Goal: Contribute content

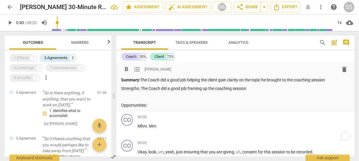
click at [268, 92] on div "Summary: The Coach did a good job helping the client gain clarity on the topic …" at bounding box center [235, 92] width 228 height 31
click at [267, 89] on p "Strengths: The Coach did a good job framing up the coaching session" at bounding box center [235, 88] width 228 height 6
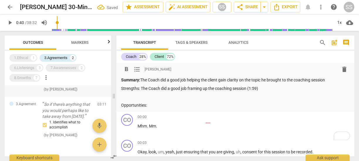
scroll to position [34, 0]
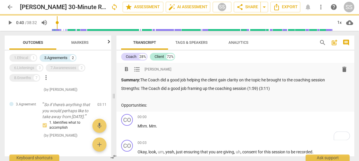
click at [277, 90] on p "Strengths: The Coach did a good job framing up the coaching session (1:59) (3:1…" at bounding box center [235, 88] width 228 height 6
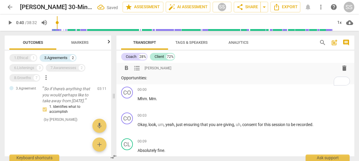
scroll to position [0, 0]
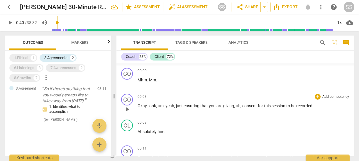
click at [331, 94] on p "Add competency" at bounding box center [336, 96] width 28 height 5
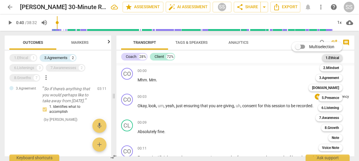
click at [330, 57] on b "1.Ethical" at bounding box center [332, 57] width 13 height 7
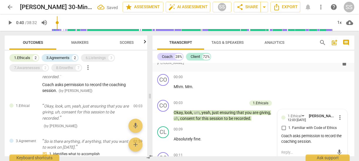
click at [299, 70] on div "format_bold format_list_bulleted [PERSON_NAME] delete Summary: The Coach did a …" at bounding box center [254, 44] width 202 height 55
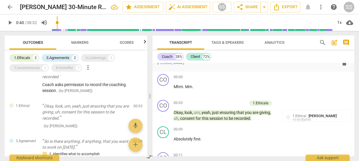
click at [179, 40] on span "Transcript" at bounding box center [180, 42] width 23 height 4
click at [95, 55] on div "6.Listenings" at bounding box center [96, 58] width 20 height 6
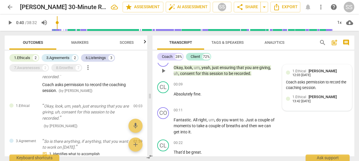
click at [319, 98] on span "[PERSON_NAME]" at bounding box center [323, 96] width 28 height 4
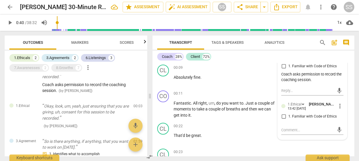
click at [338, 104] on span "more_vert" at bounding box center [339, 105] width 7 height 7
click at [345, 117] on li "Delete" at bounding box center [344, 116] width 20 height 11
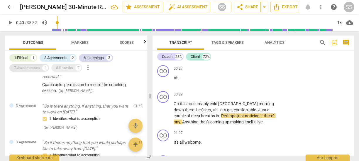
click at [21, 68] on div "7.Awarenesses" at bounding box center [27, 68] width 26 height 6
click at [22, 66] on div "7.Awarenesses" at bounding box center [27, 68] width 26 height 6
click at [127, 42] on span "Scores" at bounding box center [127, 42] width 14 height 4
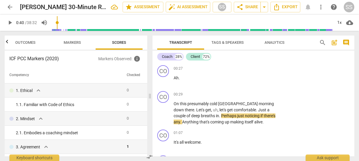
click at [70, 41] on span "Markers" at bounding box center [72, 42] width 17 height 4
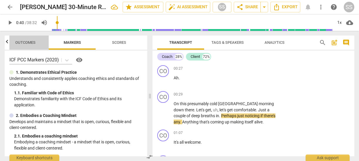
click at [27, 40] on span "Outcomes" at bounding box center [25, 42] width 20 height 4
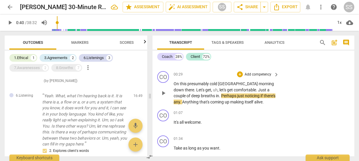
click at [203, 70] on div "CO play_arrow pause 00:29 + Add competency keyboard_arrow_right On this presuma…" at bounding box center [254, 88] width 202 height 38
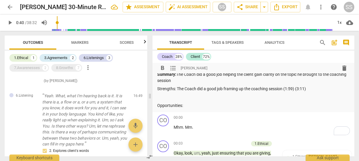
click at [316, 89] on p "Strengths: The Coach did a good job framing up the coaching session (1:59) (3:1…" at bounding box center [253, 89] width 192 height 6
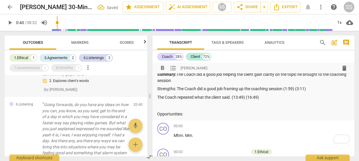
scroll to position [221, 0]
click at [313, 89] on p "Strengths: The Coach did a good job framing up the coaching session (1:59) (3:1…" at bounding box center [253, 89] width 192 height 6
click at [280, 98] on p "The Coach repeated what the client said. (13:49) (16:49)" at bounding box center [253, 97] width 192 height 6
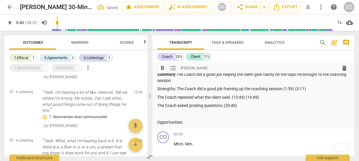
scroll to position [102, 0]
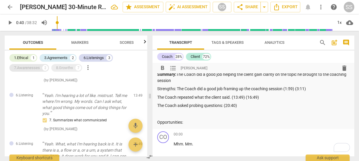
click at [29, 67] on div "7.Awarenesses" at bounding box center [27, 68] width 26 height 6
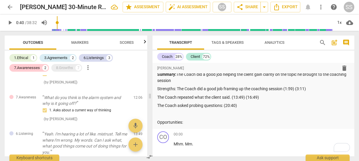
scroll to position [99, 0]
click at [224, 106] on p "The Coach asked probing questions: (20:40)" at bounding box center [253, 105] width 192 height 6
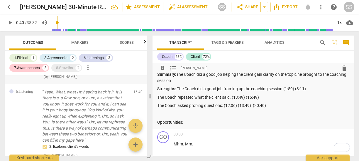
scroll to position [181, 0]
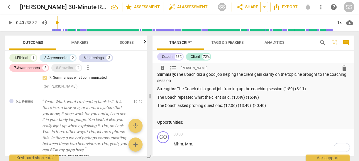
click at [271, 97] on p "The Coach repeated what the client said. (13:49) (16:49)" at bounding box center [253, 97] width 192 height 6
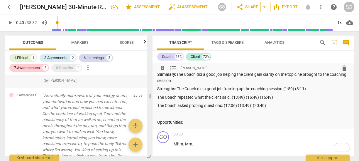
scroll to position [363, 0]
click at [276, 104] on p "The Coach asked probing questions: (12:06) (13:49) (20:40)" at bounding box center [253, 105] width 192 height 6
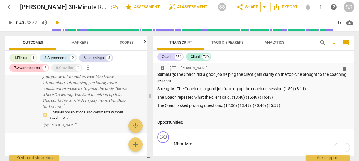
scroll to position [423, 0]
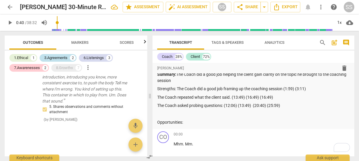
click at [54, 56] on div "3.Agreements" at bounding box center [55, 58] width 23 height 6
click at [91, 57] on div "6.Listenings" at bounding box center [94, 58] width 20 height 6
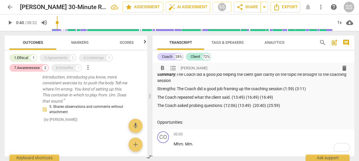
click at [246, 66] on div "format_bold format_list_bulleted [PERSON_NAME] delete" at bounding box center [253, 68] width 192 height 11
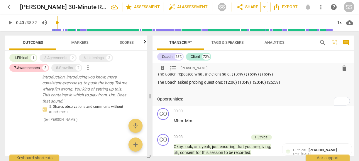
scroll to position [43, 0]
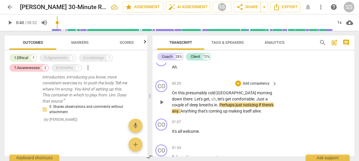
click at [256, 82] on p "Add competency" at bounding box center [256, 83] width 28 height 5
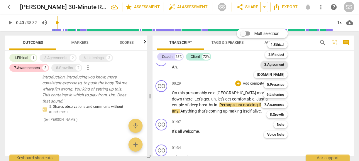
click at [278, 65] on b "3.Agreement" at bounding box center [274, 64] width 20 height 7
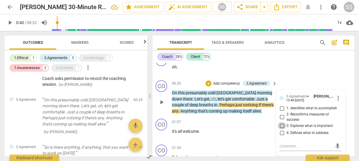
click at [281, 125] on input "3. Explores what is important" at bounding box center [281, 125] width 9 height 7
checkbox input "true"
click at [296, 55] on div "Coach 28% Client 72%" at bounding box center [253, 57] width 192 height 10
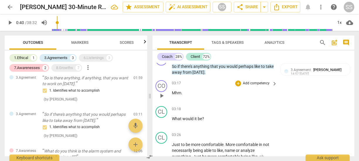
click at [161, 95] on span "play_arrow" at bounding box center [161, 95] width 7 height 7
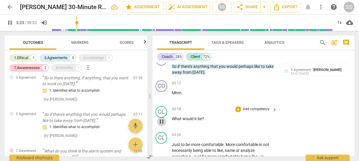
click at [162, 120] on span "pause" at bounding box center [161, 121] width 7 height 7
click at [162, 114] on div "CL" at bounding box center [161, 112] width 12 height 12
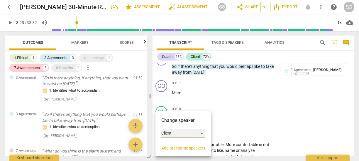
click at [174, 129] on div "Client" at bounding box center [183, 132] width 44 height 9
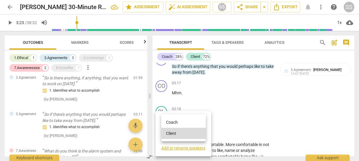
click at [175, 121] on li "Coach" at bounding box center [183, 121] width 45 height 11
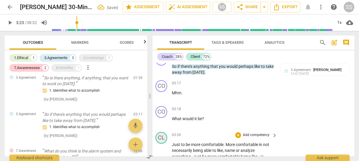
click at [161, 138] on div "CL" at bounding box center [161, 138] width 12 height 12
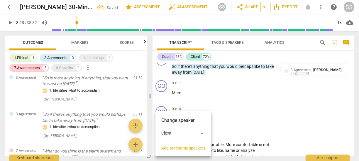
click at [204, 89] on div at bounding box center [179, 80] width 359 height 161
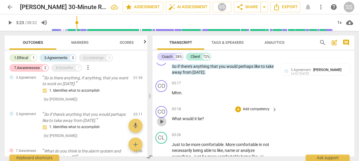
click at [161, 122] on span "play_arrow" at bounding box center [161, 121] width 7 height 7
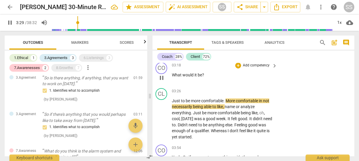
click at [292, 78] on div "CO play_arrow pause 03:18 + Add competency keyboard_arrow_right What would it b…" at bounding box center [252, 73] width 202 height 26
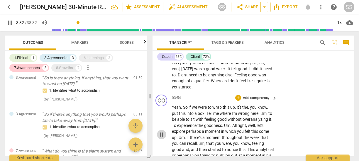
click at [160, 133] on span "pause" at bounding box center [161, 134] width 7 height 7
click at [160, 133] on span "play_arrow" at bounding box center [161, 134] width 7 height 7
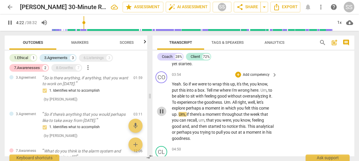
click at [160, 110] on span "pause" at bounding box center [161, 111] width 7 height 7
type input "263"
click at [259, 74] on p "Add competency" at bounding box center [256, 74] width 28 height 5
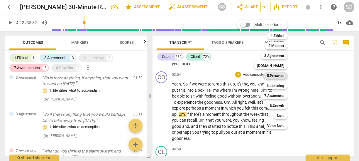
click at [274, 73] on b "5.Presence" at bounding box center [275, 75] width 17 height 7
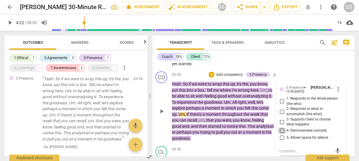
click at [280, 129] on input "4. Demonstrates curiosity" at bounding box center [281, 130] width 9 height 7
checkbox input "true"
click at [289, 62] on div "Coach 28% Client 72% format_bold format_list_bulleted [PERSON_NAME] delete Summ…" at bounding box center [254, 103] width 202 height 106
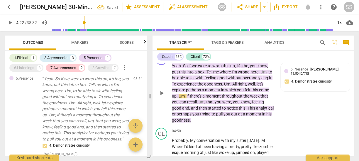
click at [159, 93] on span "play_arrow" at bounding box center [161, 92] width 7 height 7
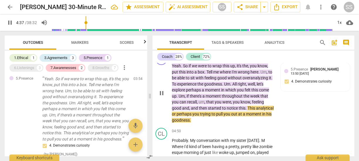
scroll to position [651, 2]
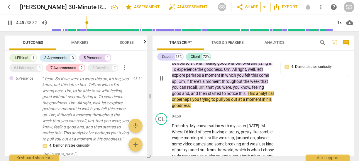
click at [162, 78] on span "pause" at bounding box center [161, 78] width 7 height 7
type input "286"
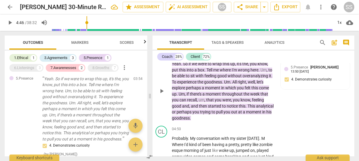
scroll to position [635, 2]
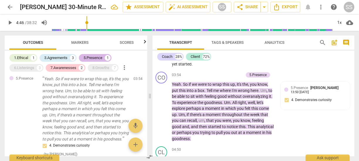
click at [96, 57] on div "5.Presence" at bounding box center [93, 58] width 19 height 6
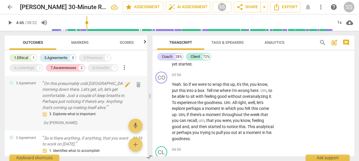
scroll to position [36, 0]
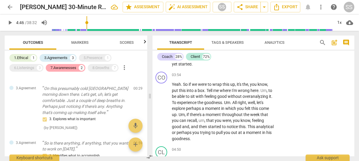
click at [60, 69] on div "7.Awarenesses" at bounding box center [63, 68] width 26 height 6
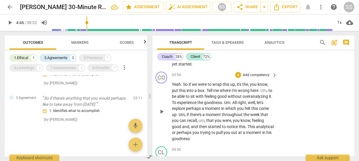
click at [301, 83] on div "CO play_arrow pause 03:54 + Add competency keyboard_arrow_right Yeah . So if we…" at bounding box center [252, 106] width 202 height 74
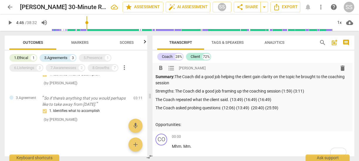
click at [223, 109] on p "The Coach asked probing questions: (12:06) (13:49) (20:40) (25:59)" at bounding box center [251, 108] width 192 height 6
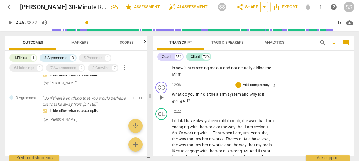
click at [253, 88] on p "Add competency" at bounding box center [256, 84] width 28 height 5
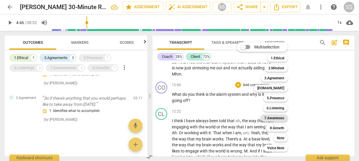
click at [282, 118] on b "7.Awareness" at bounding box center [274, 117] width 20 height 7
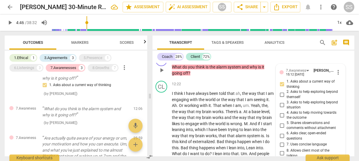
click at [282, 88] on input "1. Asks about a current way of thinking" at bounding box center [281, 84] width 9 height 7
checkbox input "true"
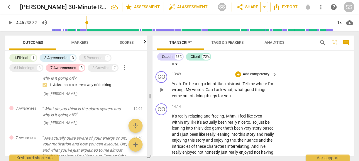
click at [249, 77] on p "Add competency" at bounding box center [256, 74] width 28 height 5
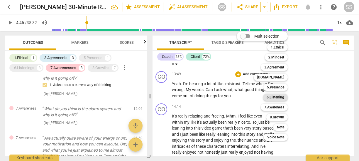
click at [276, 94] on b "6.Listening" at bounding box center [276, 97] width 18 height 7
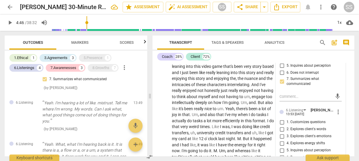
click at [246, 57] on div "Coach 28% Client 72%" at bounding box center [253, 57] width 192 height 10
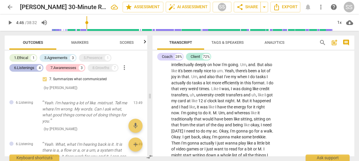
click at [21, 64] on div "6.Listenings 4" at bounding box center [26, 68] width 34 height 8
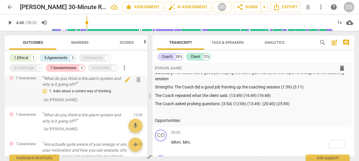
click at [112, 102] on div "7.Awareness What do you think is the alarm system and why is it going off? 1. A…" at bounding box center [76, 89] width 143 height 37
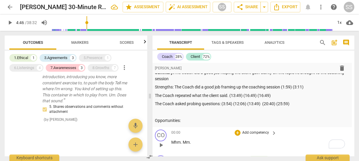
click at [291, 128] on div "CO play_arrow pause 00:00 + Add competency keyboard_arrow_right Mhm . Mm ." at bounding box center [251, 140] width 202 height 26
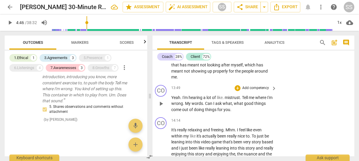
click at [256, 91] on p "Add competency" at bounding box center [256, 87] width 28 height 5
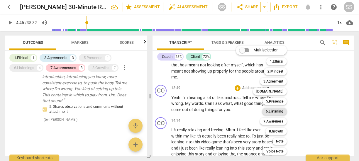
click at [281, 110] on b "6.Listening" at bounding box center [275, 111] width 18 height 7
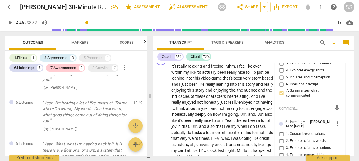
click at [279, 60] on input "2. Explores client's words" at bounding box center [281, 56] width 9 height 7
checkbox input "true"
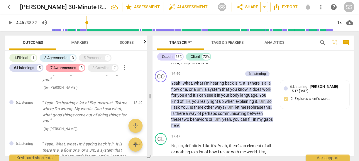
click at [70, 65] on div "7.Awarenesses" at bounding box center [63, 68] width 26 height 6
click at [24, 67] on div "6.Listenings" at bounding box center [24, 68] width 20 height 6
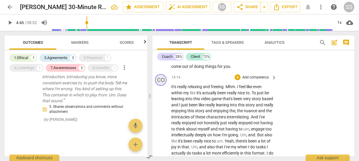
click at [160, 86] on div "CO" at bounding box center [161, 80] width 12 height 12
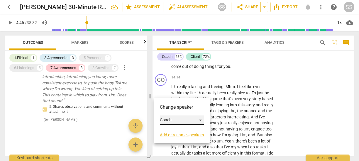
click at [201, 120] on div "Coach" at bounding box center [182, 119] width 44 height 9
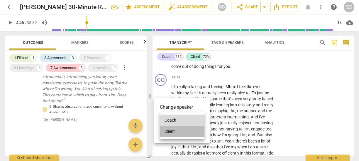
click at [183, 129] on li "Client" at bounding box center [182, 131] width 45 height 11
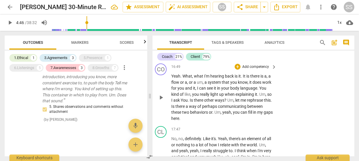
click at [252, 70] on p "Add competency" at bounding box center [256, 66] width 28 height 5
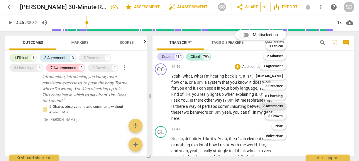
click at [274, 106] on b "7.Awareness" at bounding box center [273, 105] width 20 height 7
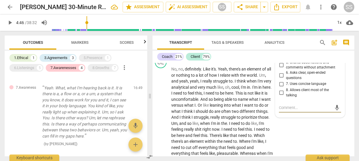
click at [281, 68] on input "5. Shares observations and comments without attachment" at bounding box center [281, 64] width 9 height 7
checkbox input "true"
